Goal: Task Accomplishment & Management: Use online tool/utility

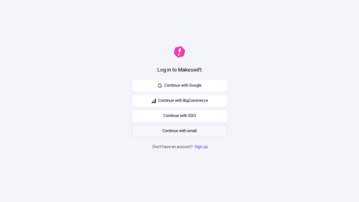
click at [179, 131] on span "Continue with email" at bounding box center [179, 131] width 34 height 6
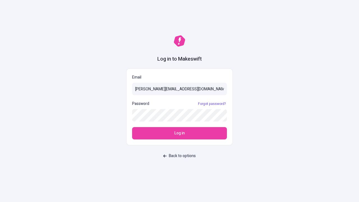
type input "[PERSON_NAME][EMAIL_ADDRESS][DOMAIN_NAME]"
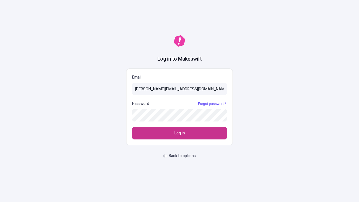
click at [179, 133] on span "Log in" at bounding box center [179, 133] width 10 height 6
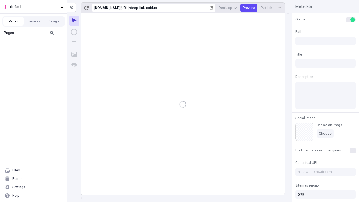
type input "/deep-link-acidus"
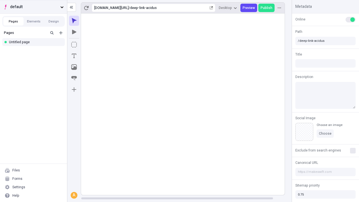
click at [33, 7] on span "default" at bounding box center [34, 7] width 48 height 6
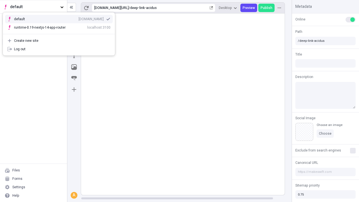
click at [59, 41] on div "Create new site" at bounding box center [62, 40] width 96 height 4
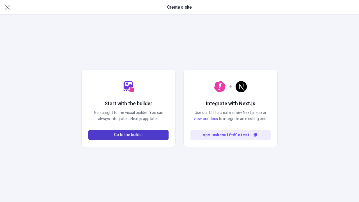
click at [128, 135] on span "Go to the builder" at bounding box center [128, 135] width 29 height 6
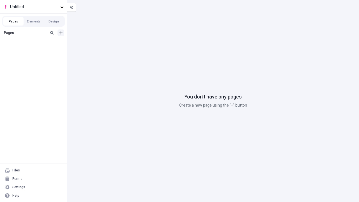
click at [61, 33] on icon "Add new" at bounding box center [60, 32] width 3 height 3
click at [35, 51] on div "Blank page" at bounding box center [35, 51] width 54 height 8
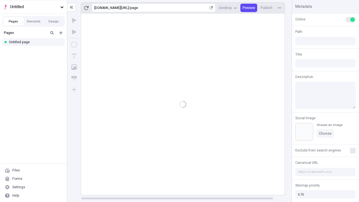
type input "/page"
click at [74, 45] on icon "Box" at bounding box center [74, 45] width 6 height 6
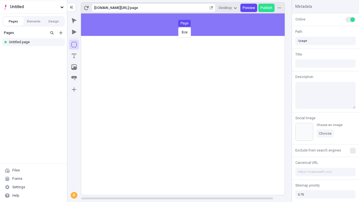
click at [188, 25] on div "Box Page" at bounding box center [179, 101] width 359 height 202
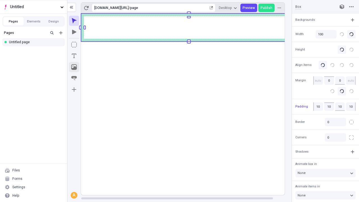
click at [74, 67] on icon "Image" at bounding box center [74, 67] width 6 height 6
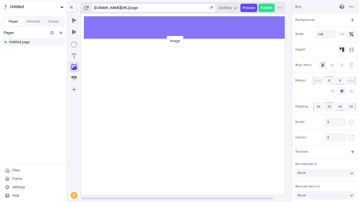
click at [188, 27] on div "Image" at bounding box center [179, 101] width 359 height 202
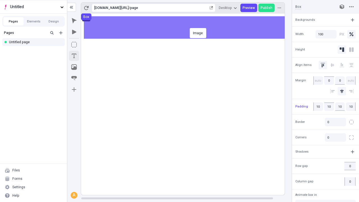
click at [74, 56] on icon "Text" at bounding box center [74, 56] width 4 height 4
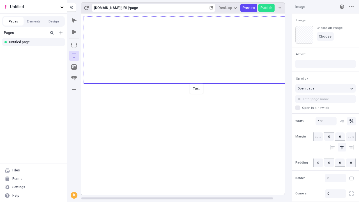
click at [188, 83] on div "Text" at bounding box center [179, 101] width 359 height 202
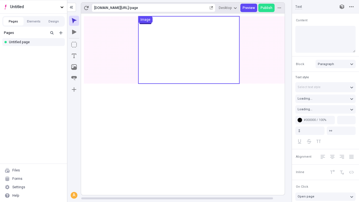
type input "18"
type input "1.5"
type textarea "Competently provide access to high-quality portals, then objectively iterate e-…"
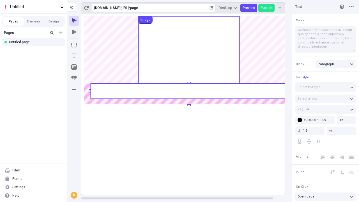
click at [188, 91] on rect at bounding box center [189, 91] width 196 height 15
click at [188, 91] on rect at bounding box center [189, 103] width 216 height 181
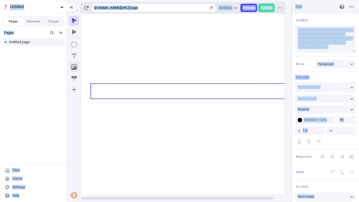
click at [74, 67] on icon "Image" at bounding box center [74, 67] width 6 height 6
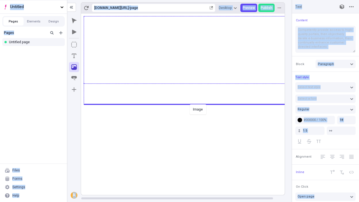
click at [188, 104] on div "Image" at bounding box center [179, 101] width 359 height 202
